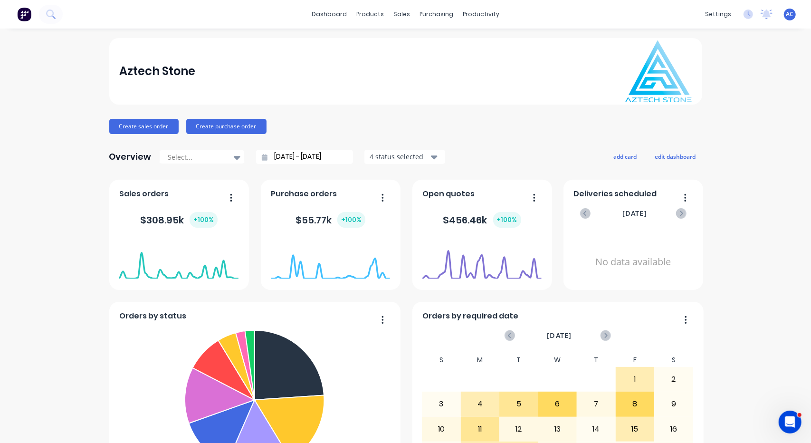
click at [329, 153] on input "[DATE] - [DATE]" at bounding box center [309, 157] width 82 height 14
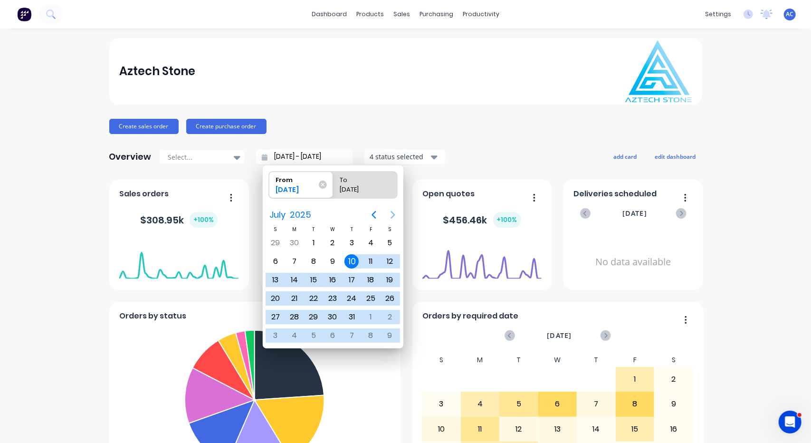
click at [394, 211] on icon "Next page" at bounding box center [392, 214] width 11 height 11
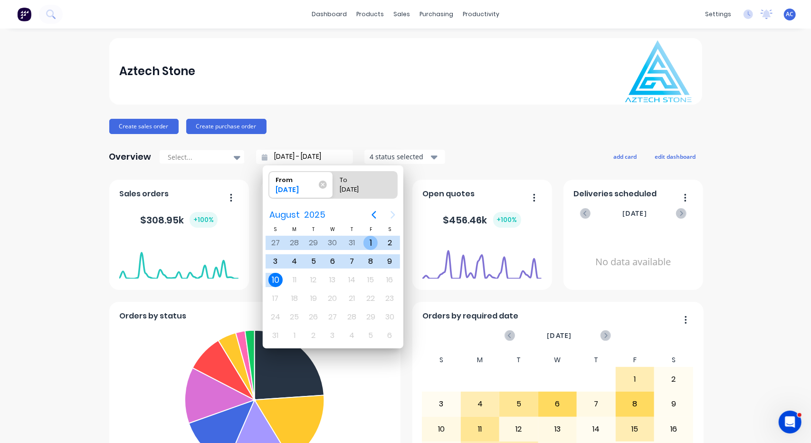
click at [365, 239] on div "1" at bounding box center [370, 243] width 14 height 14
type input "[DATE] - [DATE]"
radio input "false"
radio input "true"
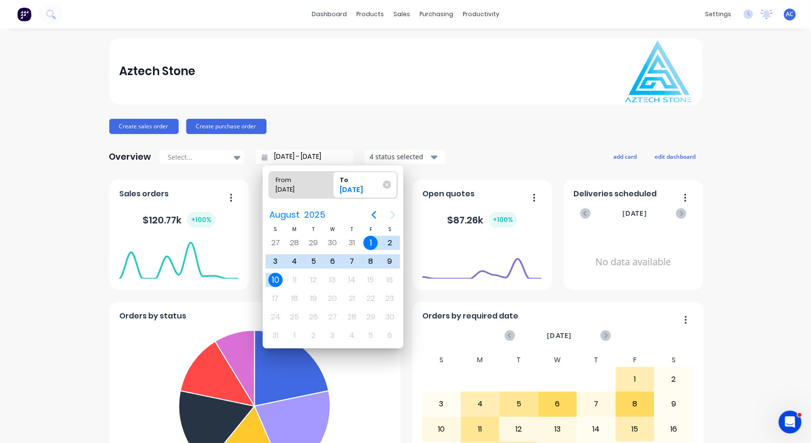
click at [311, 187] on div "[DATE]" at bounding box center [296, 191] width 48 height 13
click at [269, 187] on input "From [DATE]" at bounding box center [269, 185] width 0 height 27
radio input "true"
click at [373, 215] on icon "Previous page" at bounding box center [374, 215] width 4 height 8
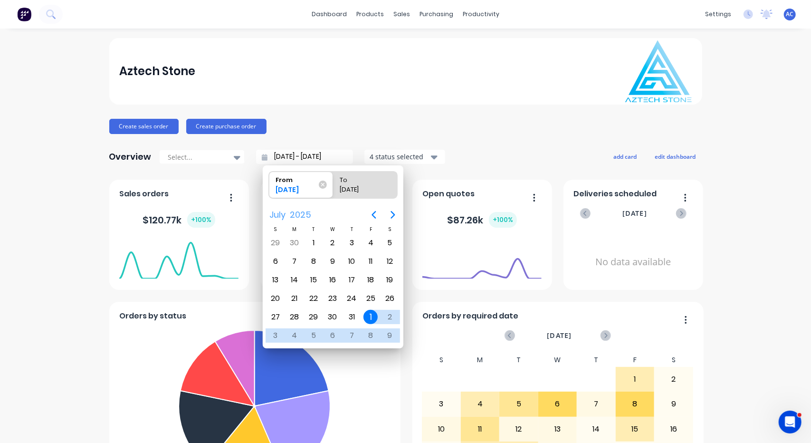
click at [297, 212] on span "2025" at bounding box center [301, 214] width 26 height 17
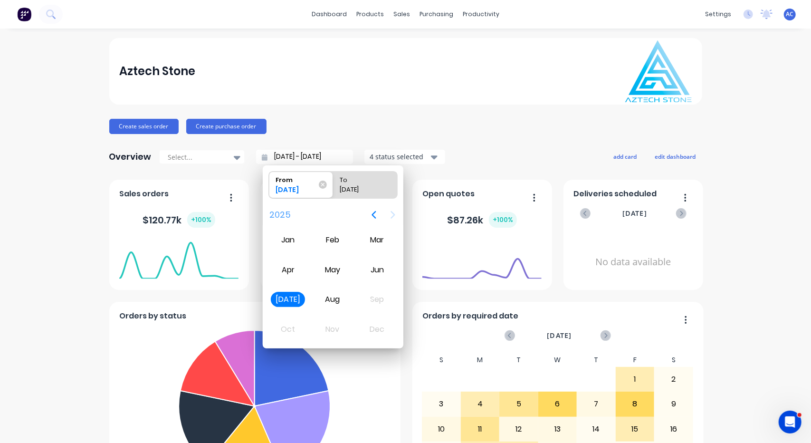
click at [297, 295] on div "[DATE]" at bounding box center [288, 299] width 34 height 15
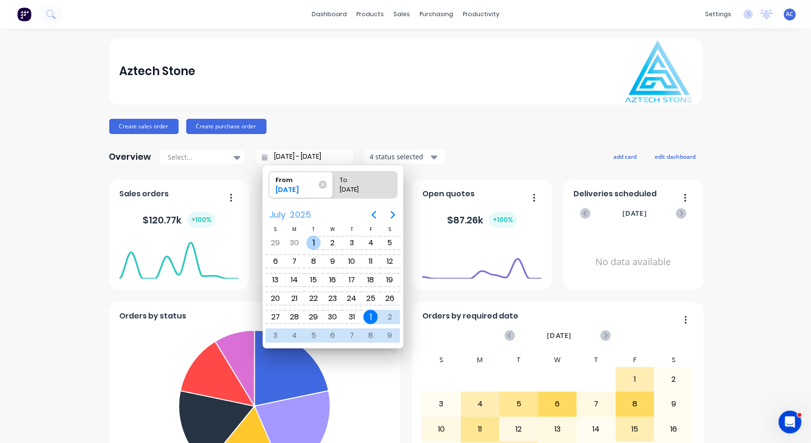
click at [318, 241] on div "1" at bounding box center [313, 243] width 14 height 14
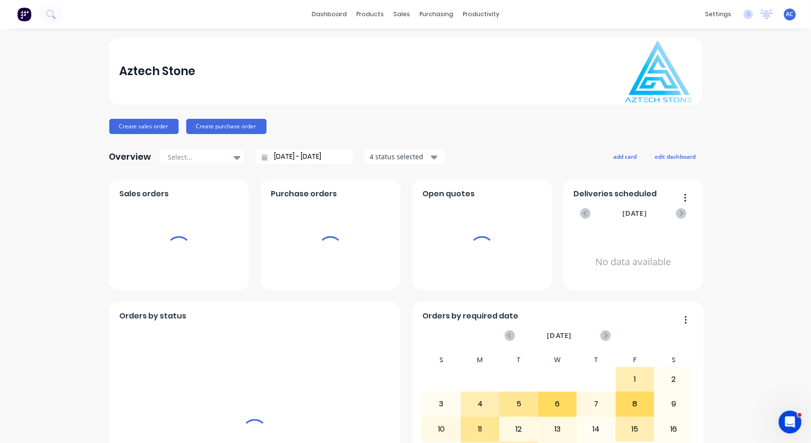
type input "[DATE] - [DATE]"
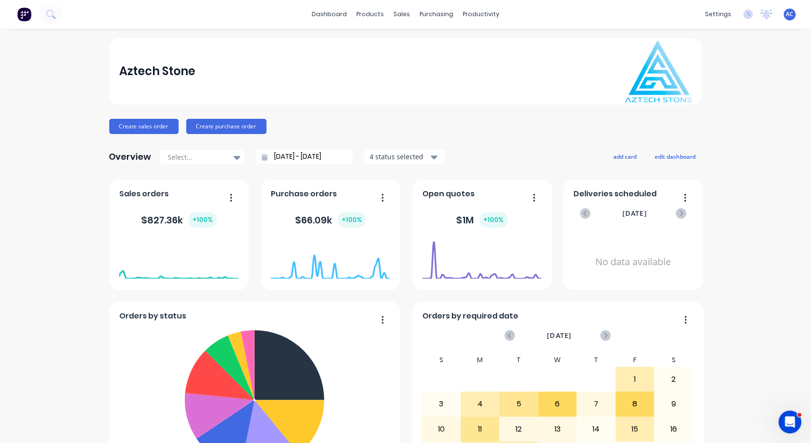
click at [323, 157] on input "[DATE] - [DATE]" at bounding box center [309, 157] width 82 height 14
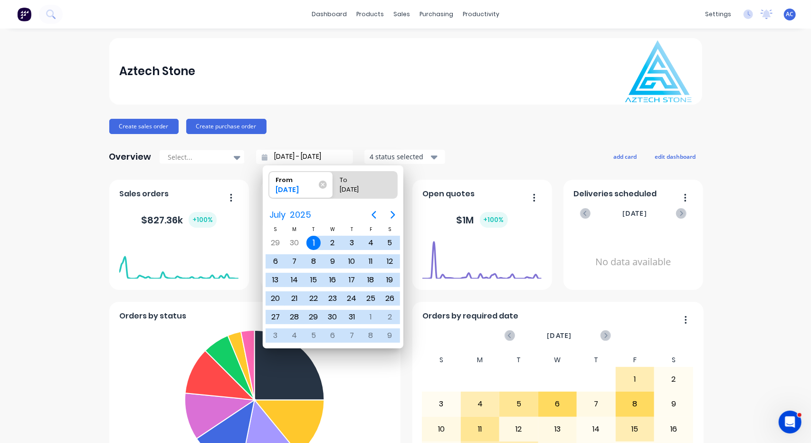
click at [359, 181] on div "To" at bounding box center [360, 178] width 48 height 13
click at [334, 181] on input "To [DATE]" at bounding box center [333, 185] width 0 height 27
radio input "true"
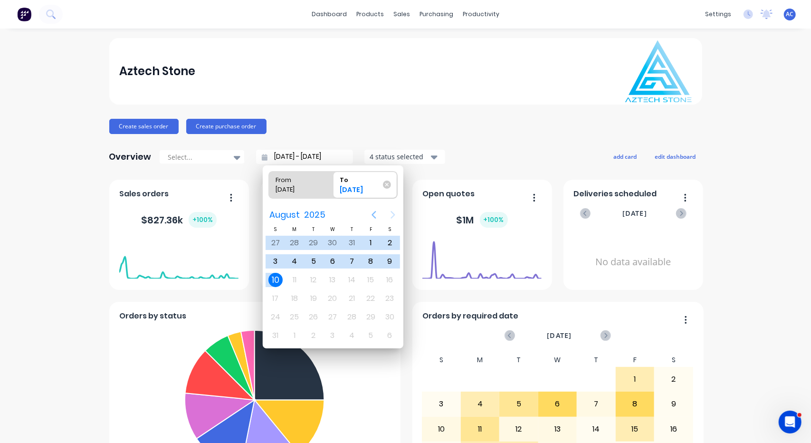
click at [376, 212] on icon "Previous page" at bounding box center [373, 214] width 11 height 11
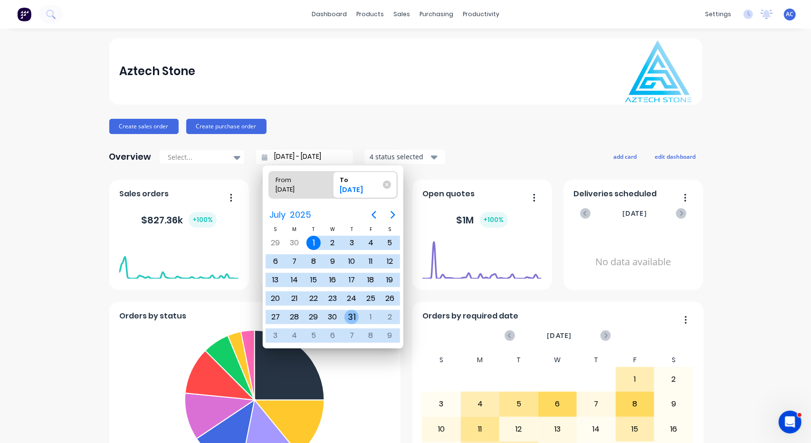
click at [354, 313] on div "31" at bounding box center [351, 317] width 14 height 14
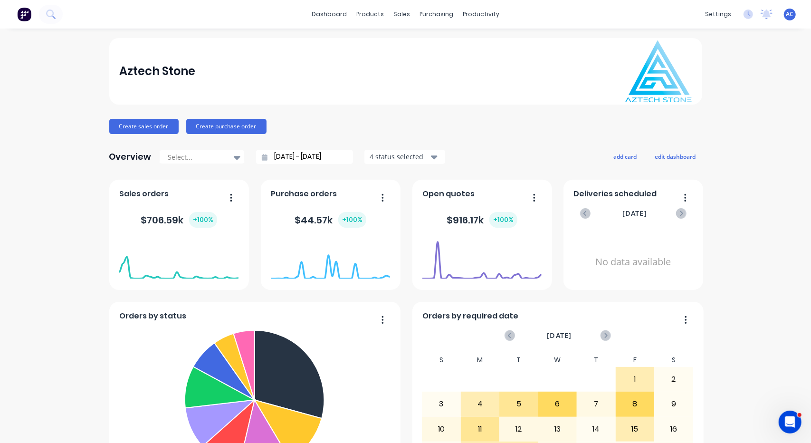
click at [313, 157] on input "[DATE] - [DATE]" at bounding box center [309, 157] width 82 height 14
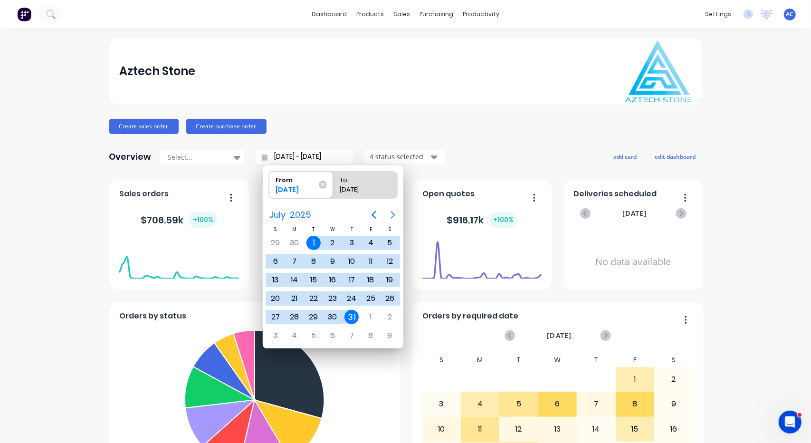
click at [392, 214] on icon "Next page" at bounding box center [392, 214] width 11 height 11
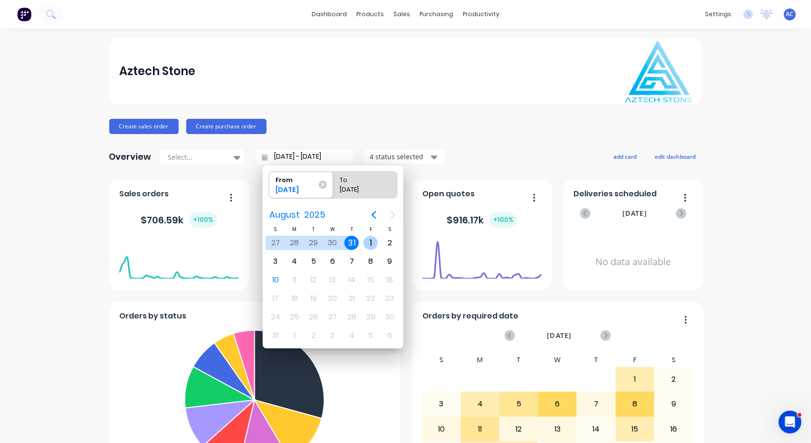
click at [370, 238] on div "1" at bounding box center [370, 243] width 14 height 14
type input "[DATE] - [DATE]"
radio input "false"
radio input "true"
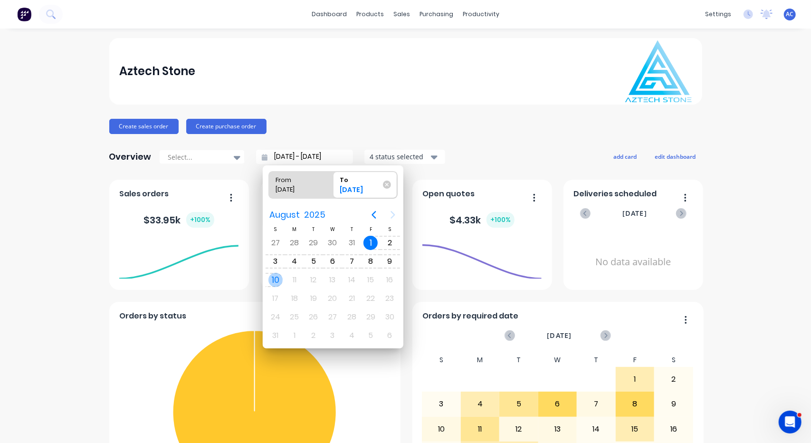
click at [278, 281] on div "10" at bounding box center [275, 280] width 14 height 14
type input "[DATE] - [DATE]"
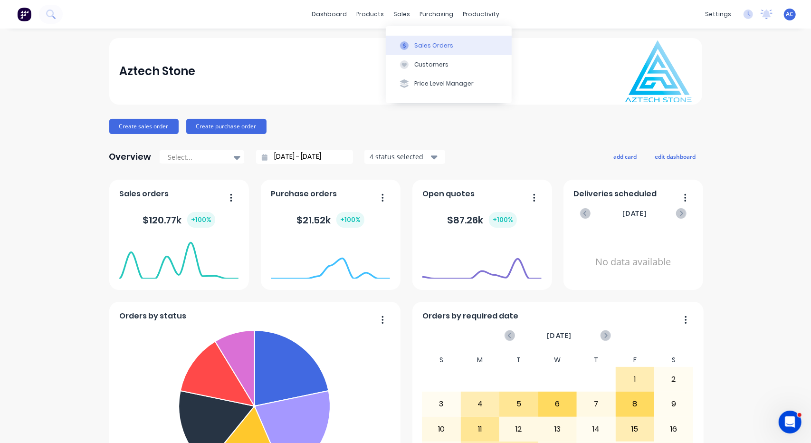
click at [423, 45] on div "Sales Orders" at bounding box center [433, 45] width 39 height 9
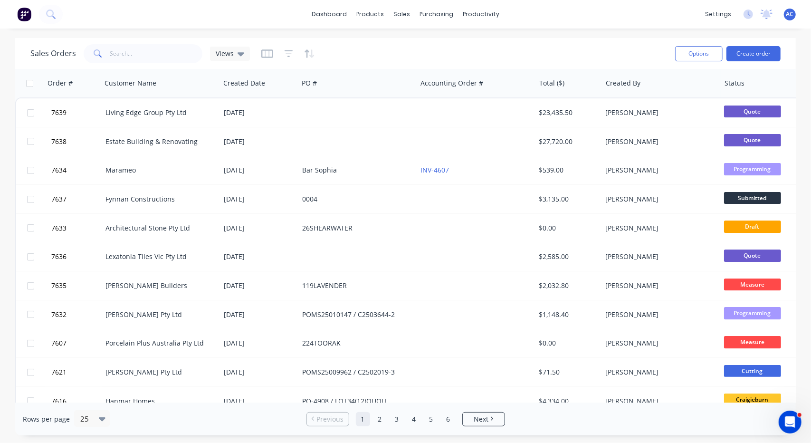
click at [737, 87] on div at bounding box center [766, 83] width 83 height 19
click at [736, 93] on div "Status" at bounding box center [768, 83] width 95 height 29
click at [235, 52] on div "Views" at bounding box center [230, 53] width 29 height 9
click at [245, 90] on input "text" at bounding box center [283, 89] width 103 height 19
type input "Quote"
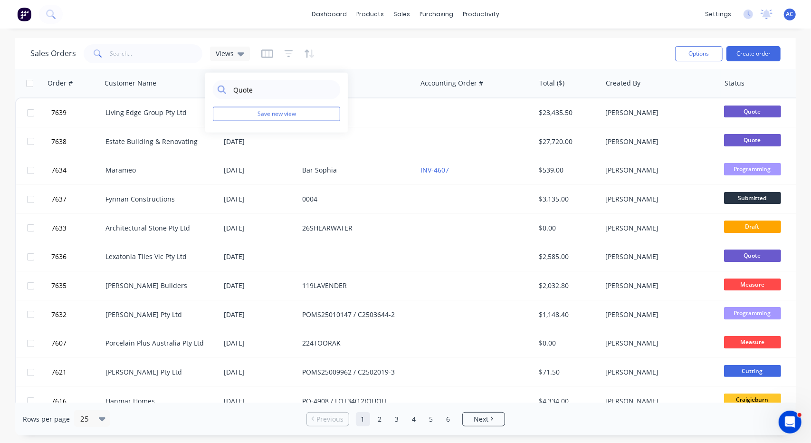
click at [366, 63] on div "Sales Orders Views" at bounding box center [348, 53] width 637 height 23
click at [158, 56] on input "text" at bounding box center [156, 53] width 93 height 19
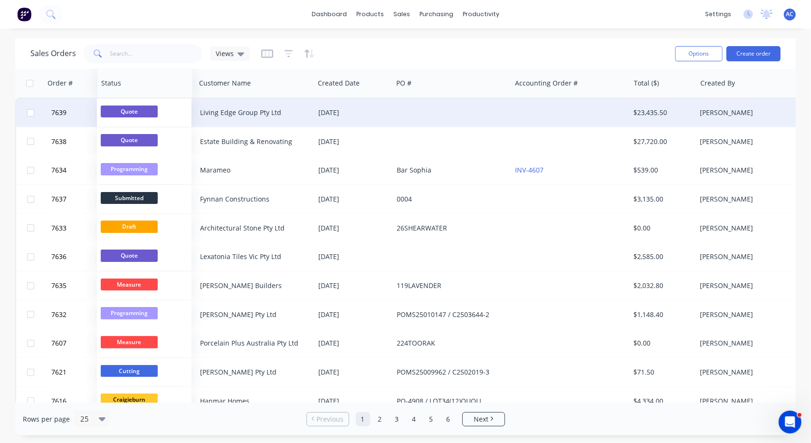
drag, startPoint x: 736, startPoint y: 84, endPoint x: 112, endPoint y: 102, distance: 623.7
click at [112, 102] on div "Order # Customer Name Created Date PO # Accounting Order # Total ($) Created By…" at bounding box center [459, 443] width 889 height 749
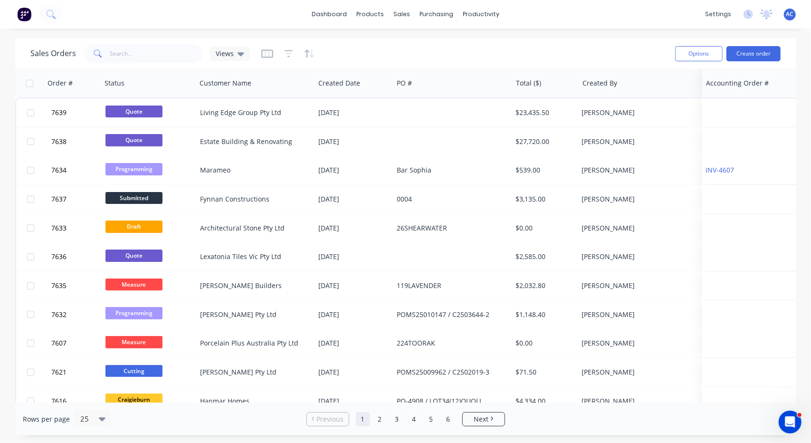
drag, startPoint x: 549, startPoint y: 90, endPoint x: 740, endPoint y: 88, distance: 190.5
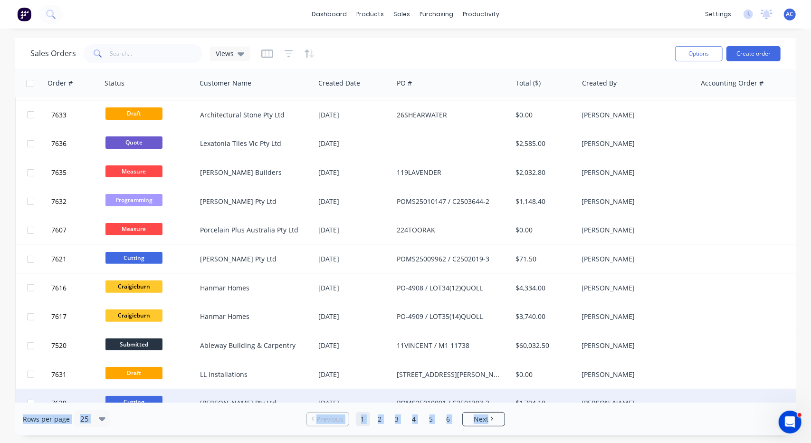
scroll to position [126, 0]
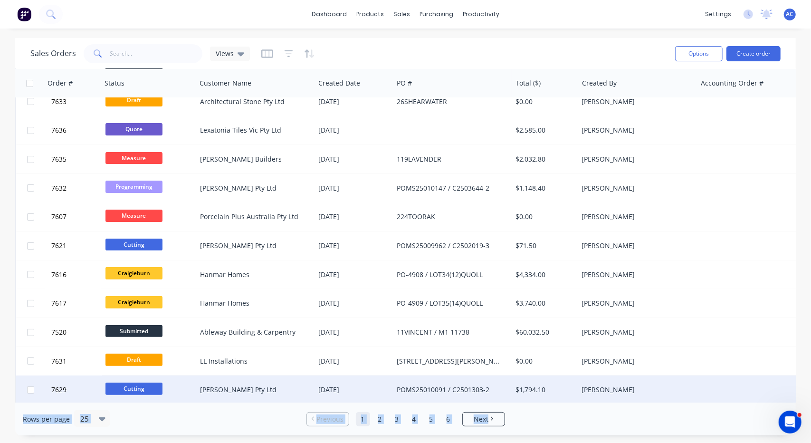
drag, startPoint x: 685, startPoint y: 402, endPoint x: 721, endPoint y: 388, distance: 38.6
click at [724, 388] on div "Sales Orders Views Options Create order Order # Status Customer Name Created Da…" at bounding box center [405, 236] width 781 height 397
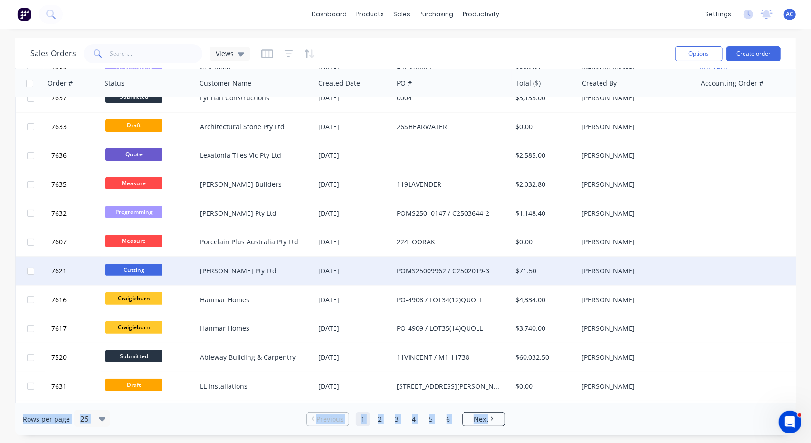
scroll to position [0, 0]
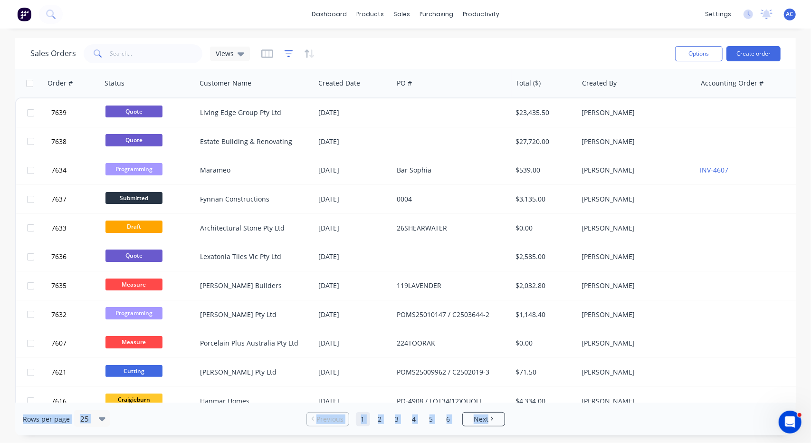
click at [285, 55] on icon "button" at bounding box center [289, 54] width 9 height 10
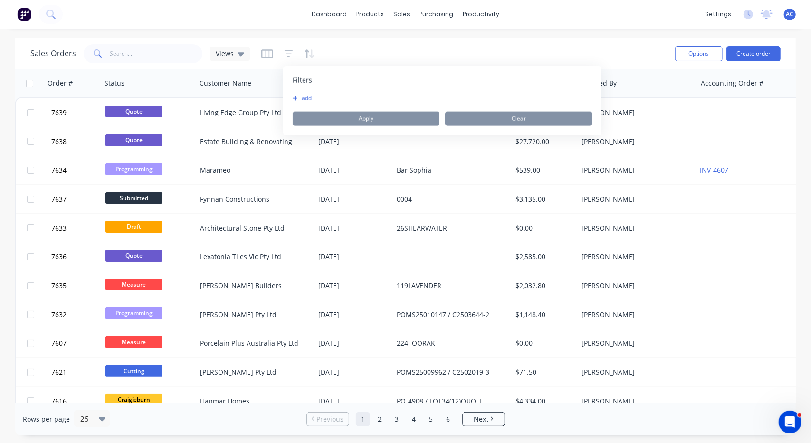
click at [300, 81] on span "Filters" at bounding box center [302, 81] width 19 height 10
click at [315, 76] on div "Filters add Apply Clear" at bounding box center [442, 100] width 318 height 69
click at [303, 76] on span "Filters" at bounding box center [302, 81] width 19 height 10
click at [311, 99] on button "add" at bounding box center [305, 99] width 24 height 8
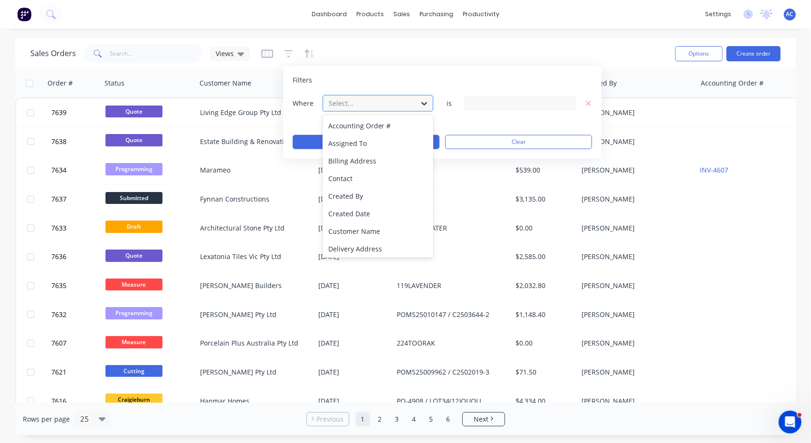
click at [425, 105] on icon at bounding box center [425, 103] width 10 height 10
click at [361, 208] on div "Created Date" at bounding box center [378, 214] width 111 height 18
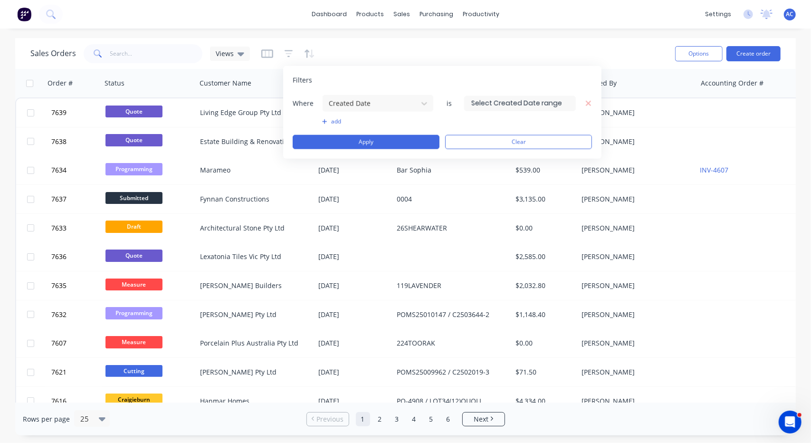
click at [568, 104] on input at bounding box center [520, 103] width 111 height 14
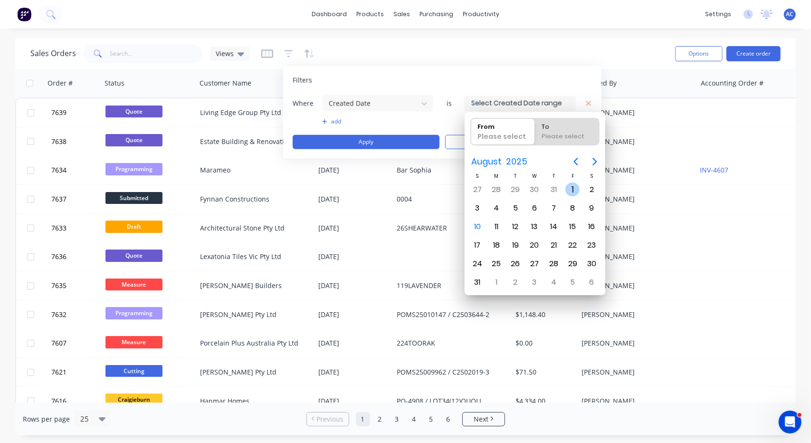
click at [572, 191] on div "1" at bounding box center [572, 189] width 14 height 14
type input "[DATE]"
radio input "false"
radio input "true"
click at [483, 225] on div "10" at bounding box center [477, 227] width 14 height 14
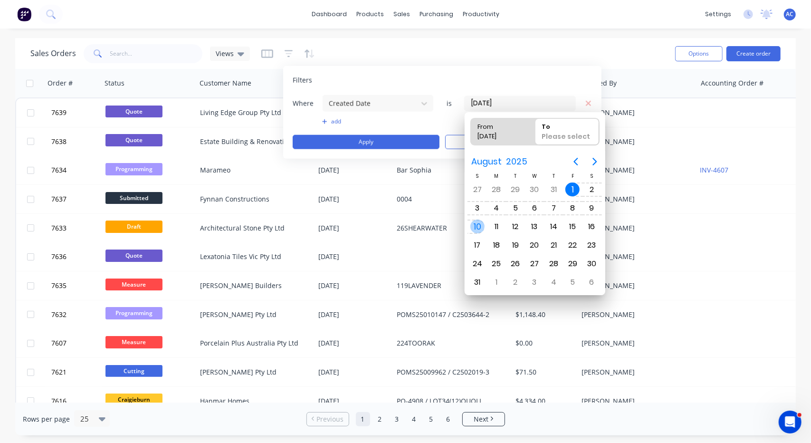
type input "[DATE] - [DATE]"
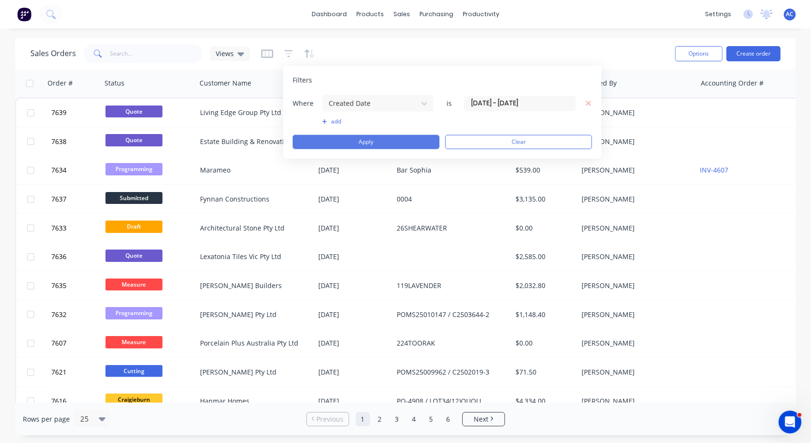
click at [410, 139] on button "Apply" at bounding box center [366, 142] width 147 height 14
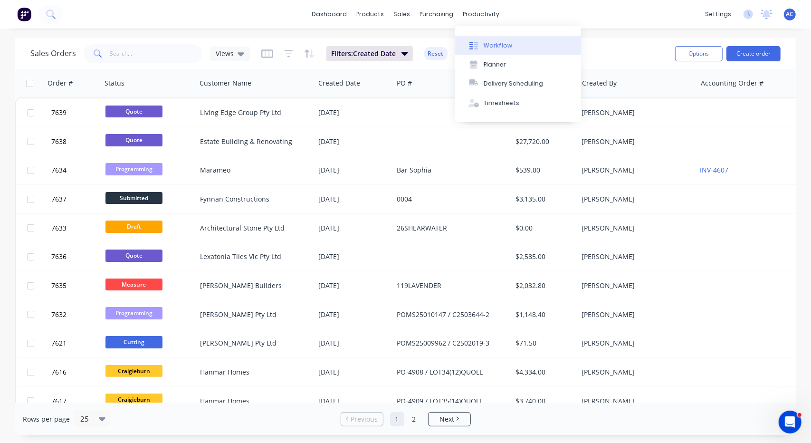
click at [478, 46] on div at bounding box center [474, 45] width 14 height 9
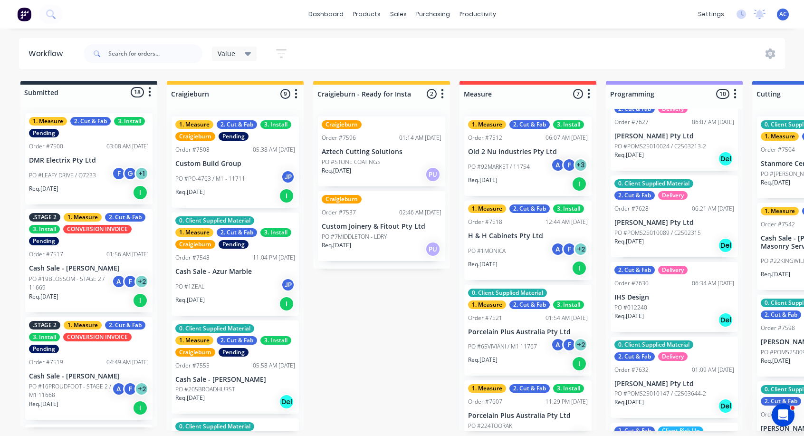
click at [297, 90] on icon "button" at bounding box center [296, 94] width 3 height 12
click at [236, 141] on div "1. Measure 2. Cut & Fab 3. Install Craigieburn Pending Order #7508 05:38 AM [DA…" at bounding box center [235, 161] width 127 height 91
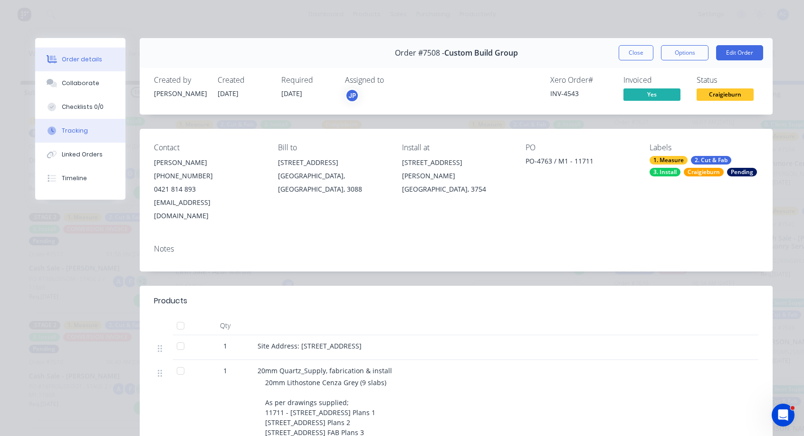
click at [65, 128] on div "Tracking" at bounding box center [75, 130] width 26 height 9
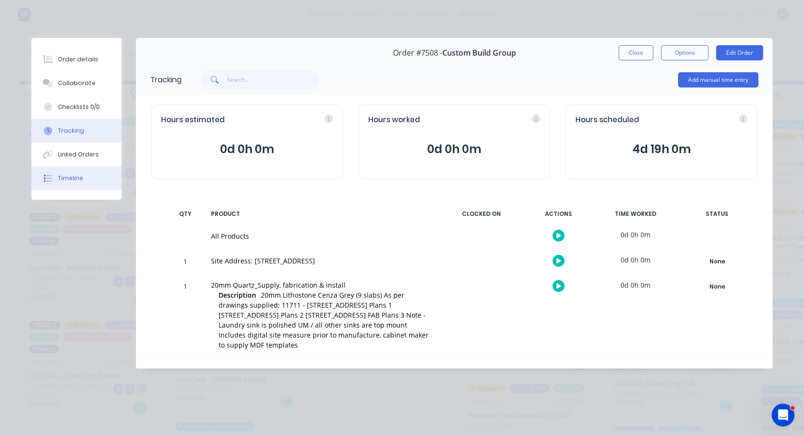
click at [87, 176] on button "Timeline" at bounding box center [76, 178] width 90 height 24
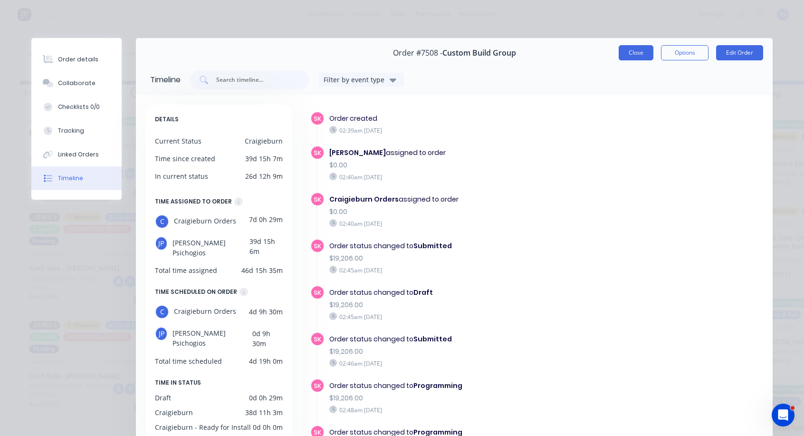
click at [646, 56] on button "Close" at bounding box center [636, 52] width 35 height 15
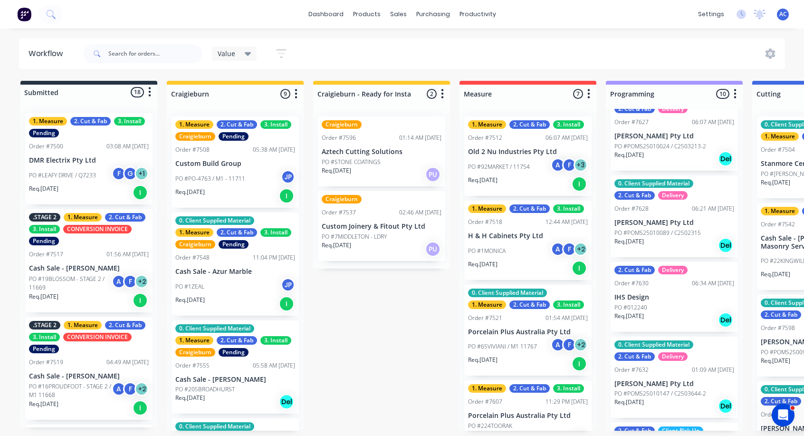
click at [153, 94] on button "button" at bounding box center [149, 91] width 11 height 11
click at [106, 125] on button "Summaries" at bounding box center [107, 129] width 95 height 16
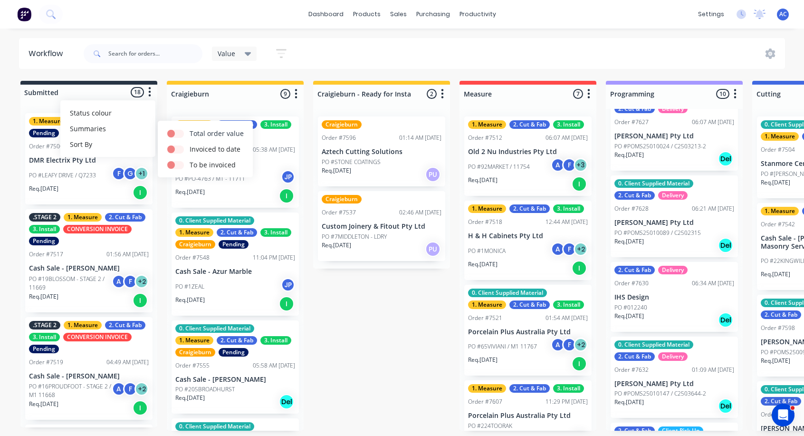
click at [190, 128] on label at bounding box center [190, 128] width 0 height 0
click at [175, 131] on input "checkbox" at bounding box center [171, 132] width 8 height 9
checkbox input "true"
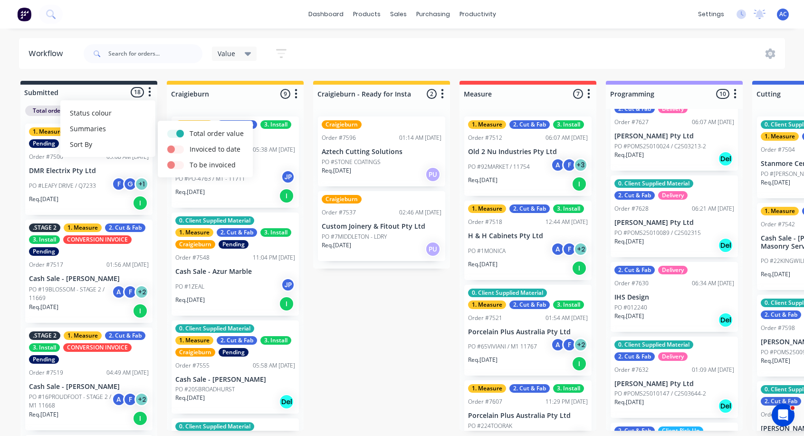
click at [371, 62] on div "Value Save new view None edit Value (Default) edit Show/Hide statuses Show line…" at bounding box center [434, 53] width 704 height 29
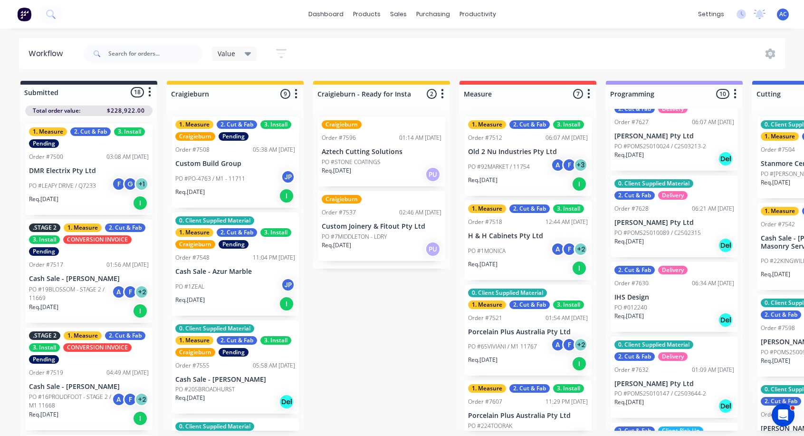
click at [295, 91] on icon "button" at bounding box center [296, 94] width 3 height 12
click at [244, 144] on button "Summaries" at bounding box center [254, 146] width 95 height 16
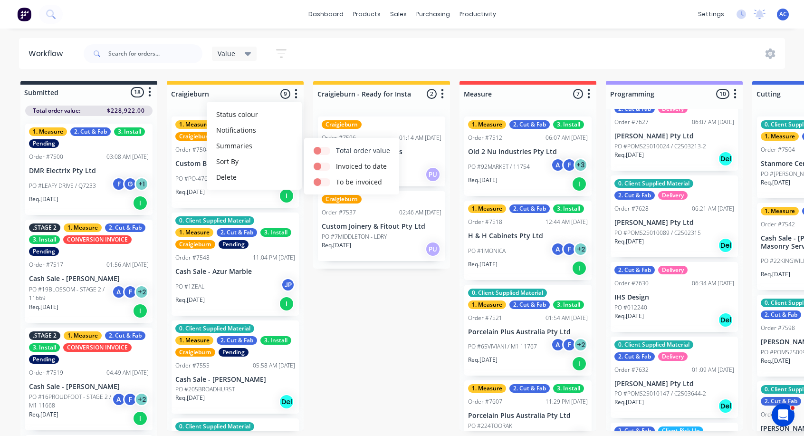
click at [351, 147] on label "Total order value" at bounding box center [363, 150] width 54 height 10
drag, startPoint x: 353, startPoint y: 151, endPoint x: 318, endPoint y: 146, distance: 34.6
click at [345, 151] on label "Total order value" at bounding box center [363, 150] width 54 height 10
click at [336, 145] on label at bounding box center [336, 145] width 0 height 0
click at [318, 146] on input "checkbox" at bounding box center [318, 149] width 8 height 9
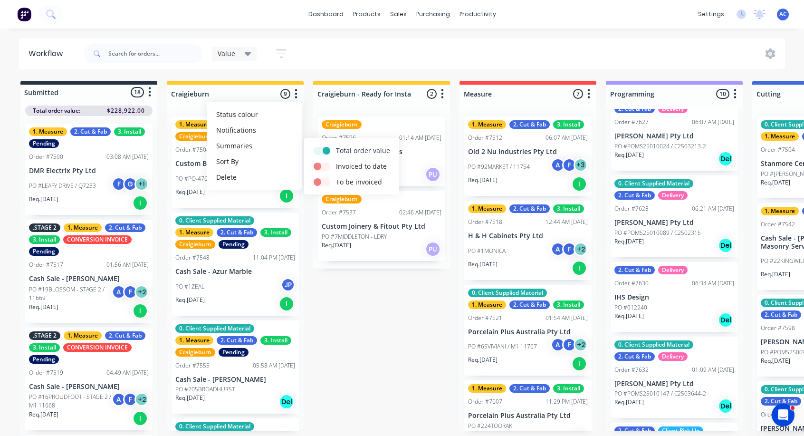
checkbox input "true"
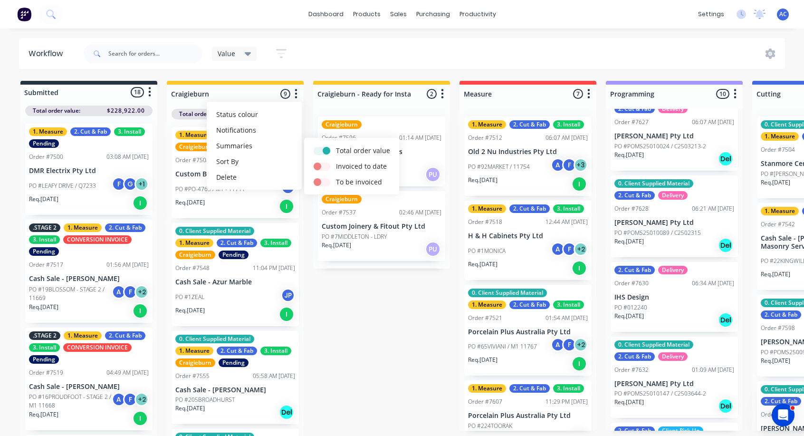
click at [412, 53] on div "Value Save new view None edit Value (Default) edit Show/Hide statuses Show line…" at bounding box center [434, 53] width 704 height 29
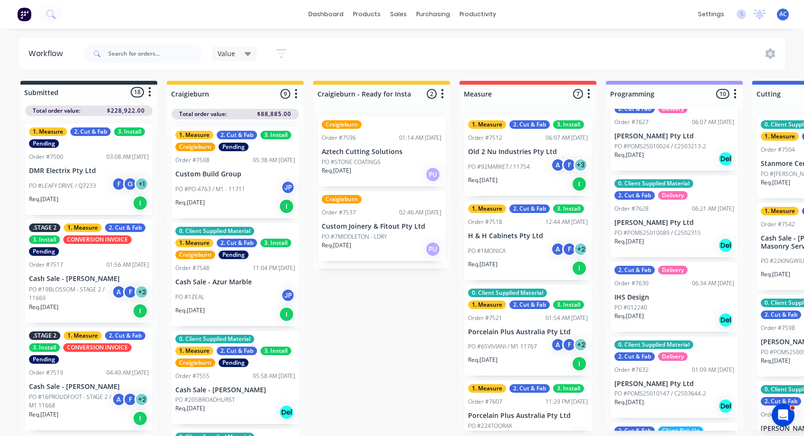
click at [442, 97] on icon "button" at bounding box center [442, 94] width 2 height 10
click at [399, 142] on button "Summaries" at bounding box center [400, 146] width 95 height 16
click at [507, 151] on label "Total order value" at bounding box center [509, 150] width 54 height 10
click at [482, 145] on label at bounding box center [482, 145] width 0 height 0
click at [463, 153] on input "checkbox" at bounding box center [464, 149] width 8 height 9
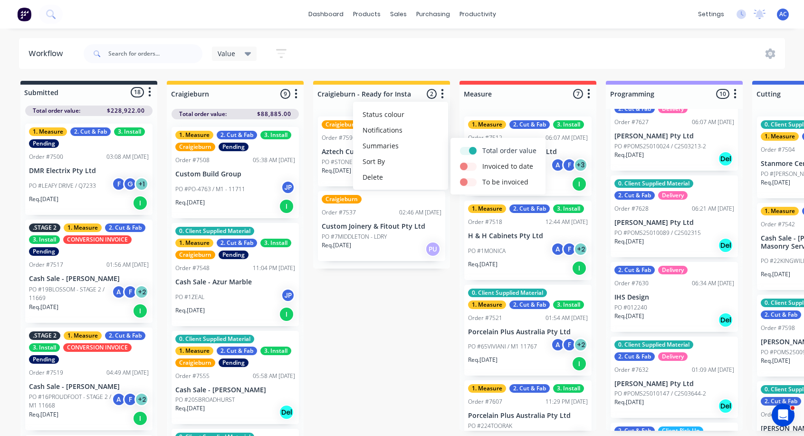
checkbox input "true"
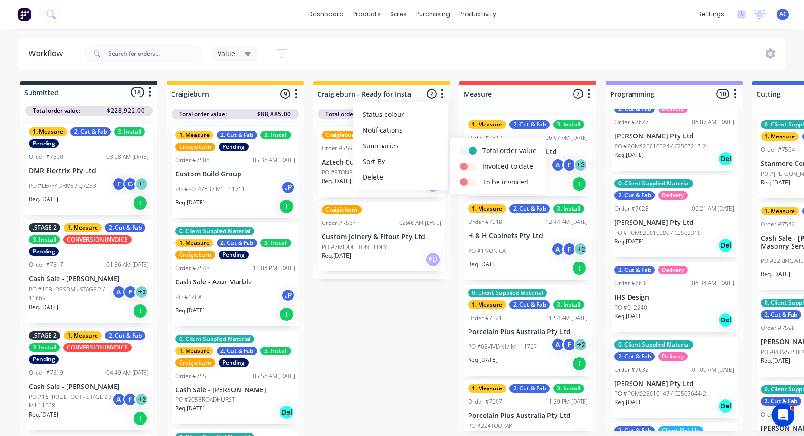
click at [541, 55] on div "Value Save new view None edit Value (Default) edit Show/Hide statuses Show line…" at bounding box center [434, 53] width 704 height 29
click at [588, 95] on icon "button" at bounding box center [589, 94] width 2 height 10
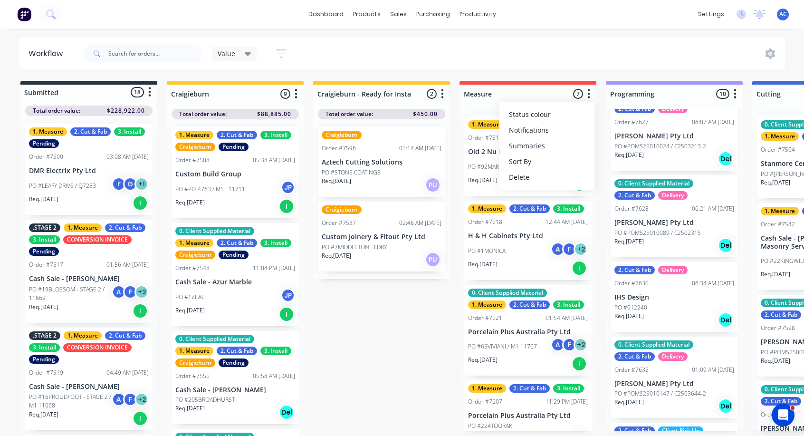
click at [535, 148] on button "Summaries" at bounding box center [546, 146] width 95 height 16
drag, startPoint x: 647, startPoint y: 142, endPoint x: 645, endPoint y: 147, distance: 5.6
click at [646, 143] on button "Total order value" at bounding box center [644, 151] width 95 height 16
click at [647, 150] on label "Total order value" at bounding box center [656, 150] width 54 height 10
click at [624, 150] on div at bounding box center [617, 150] width 22 height 10
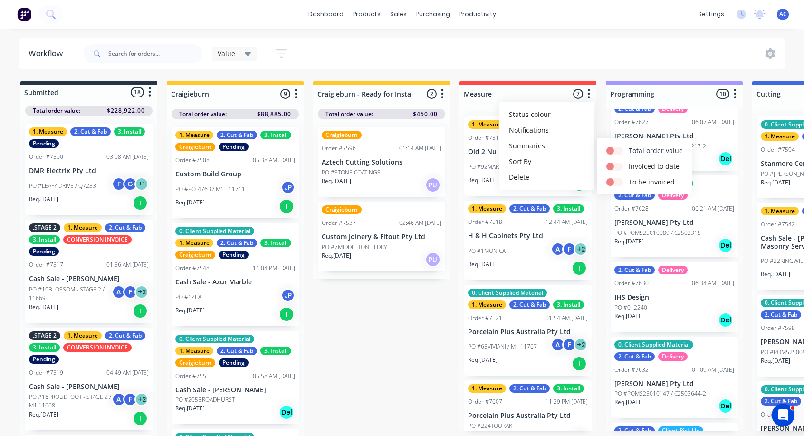
click at [629, 145] on label at bounding box center [629, 145] width 0 height 0
click at [614, 151] on input "checkbox" at bounding box center [610, 149] width 8 height 9
checkbox input "true"
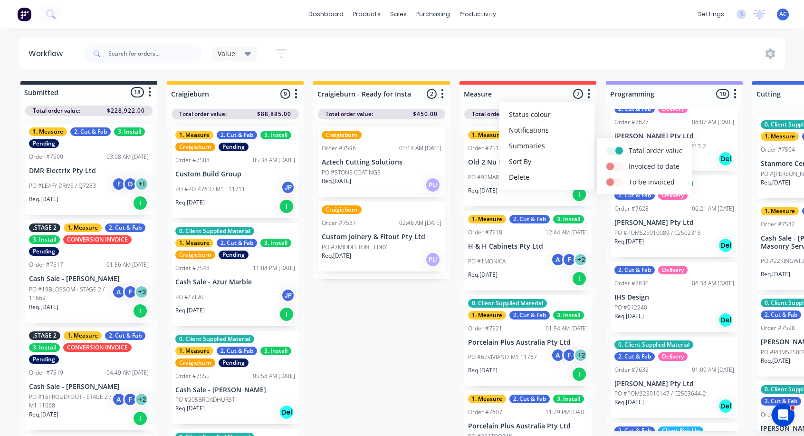
click at [629, 161] on label at bounding box center [629, 161] width 0 height 0
click at [614, 169] on input "checkbox" at bounding box center [610, 165] width 8 height 9
checkbox input "true"
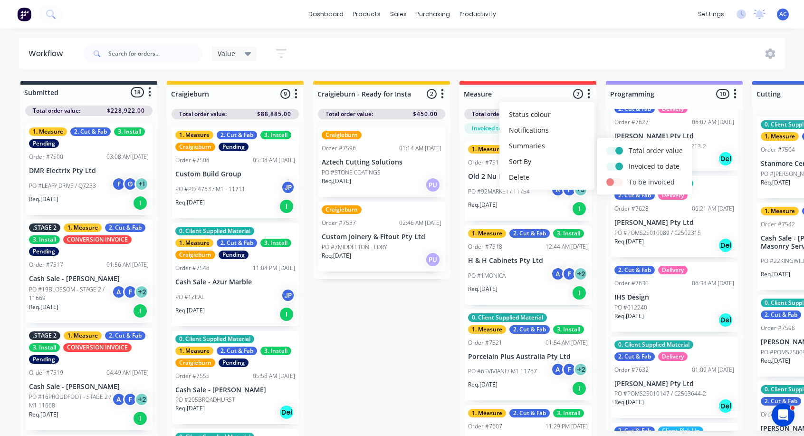
click at [629, 177] on label at bounding box center [629, 177] width 0 height 0
click at [614, 184] on input "checkbox" at bounding box center [610, 181] width 8 height 9
checkbox input "true"
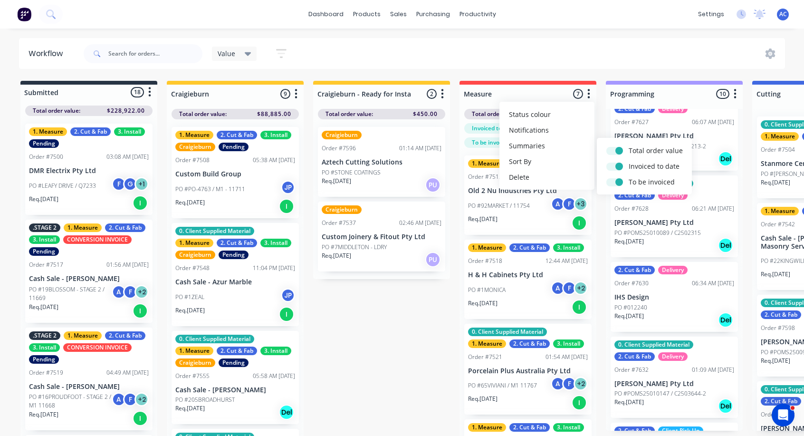
click at [663, 41] on div "Value Save new view None edit Value (Default) edit Show/Hide statuses Show line…" at bounding box center [434, 53] width 704 height 29
